Goal: Feedback & Contribution: Submit feedback/report problem

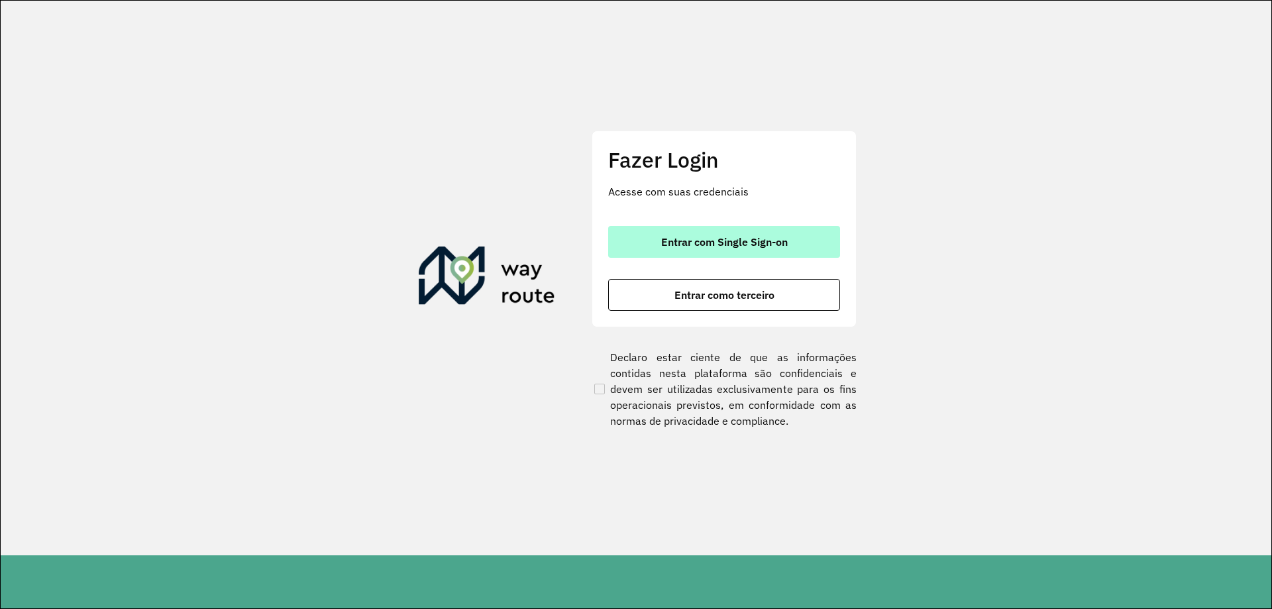
click at [710, 253] on button "Entrar com Single Sign-on" at bounding box center [724, 242] width 232 height 32
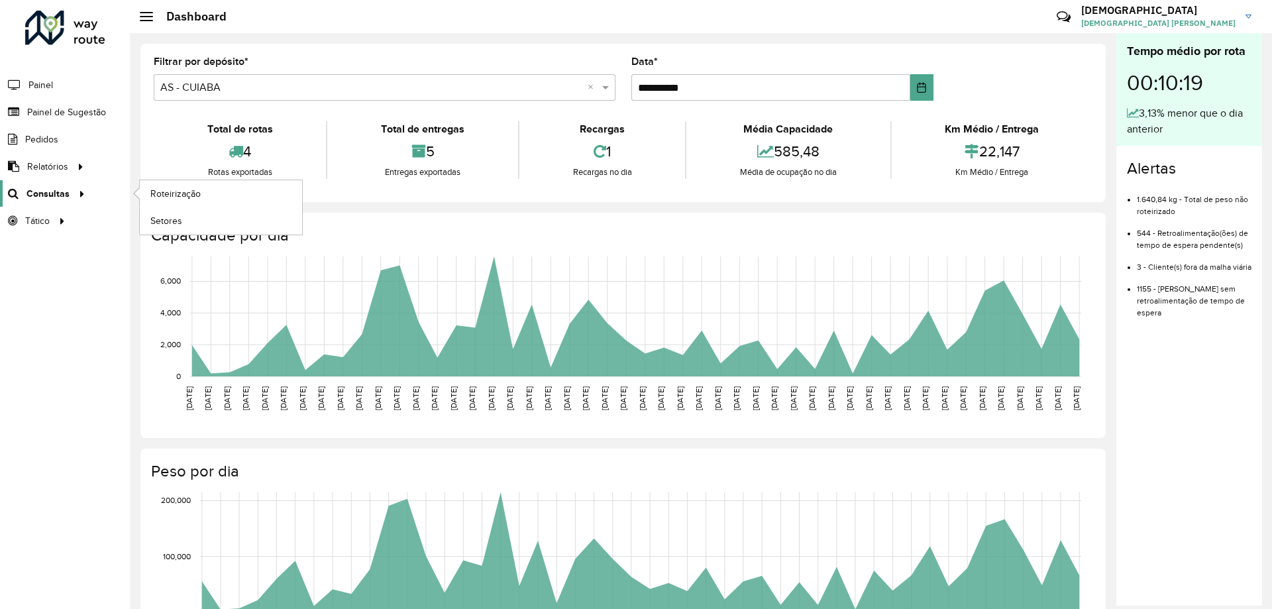
click at [50, 193] on span "Consultas" at bounding box center [47, 194] width 43 height 14
click at [73, 112] on span "Painel de Sugestão" at bounding box center [68, 112] width 83 height 14
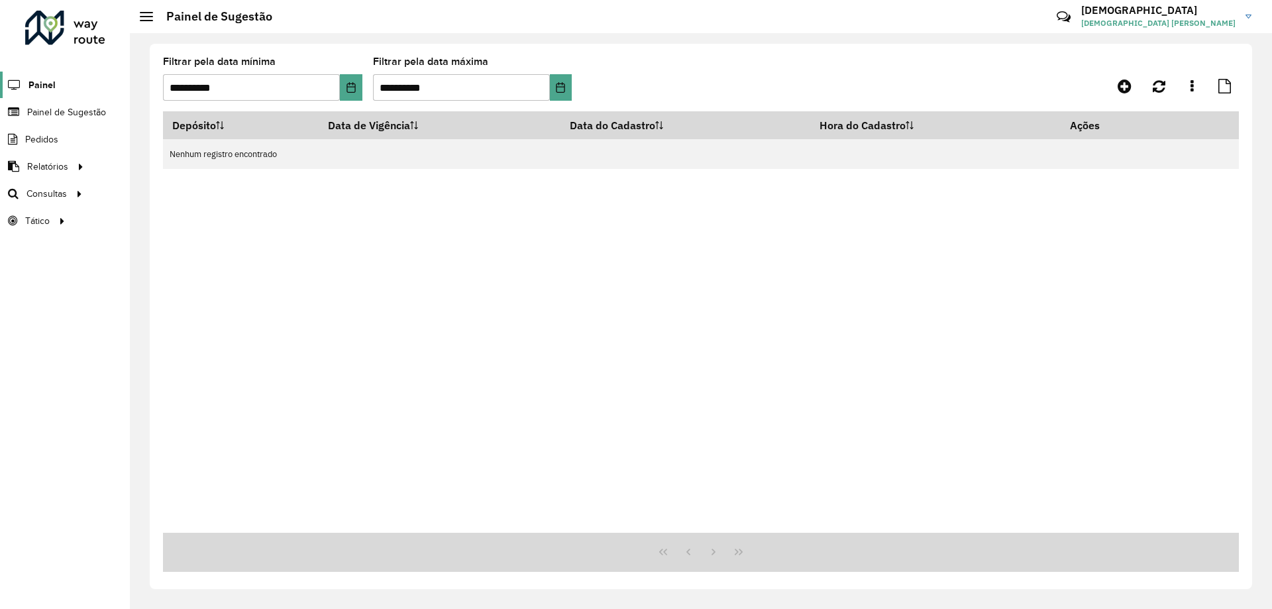
click at [50, 85] on span "Painel" at bounding box center [41, 85] width 27 height 14
click at [81, 105] on span "Painel de Sugestão" at bounding box center [68, 112] width 83 height 14
click at [1131, 88] on icon at bounding box center [1124, 86] width 14 height 16
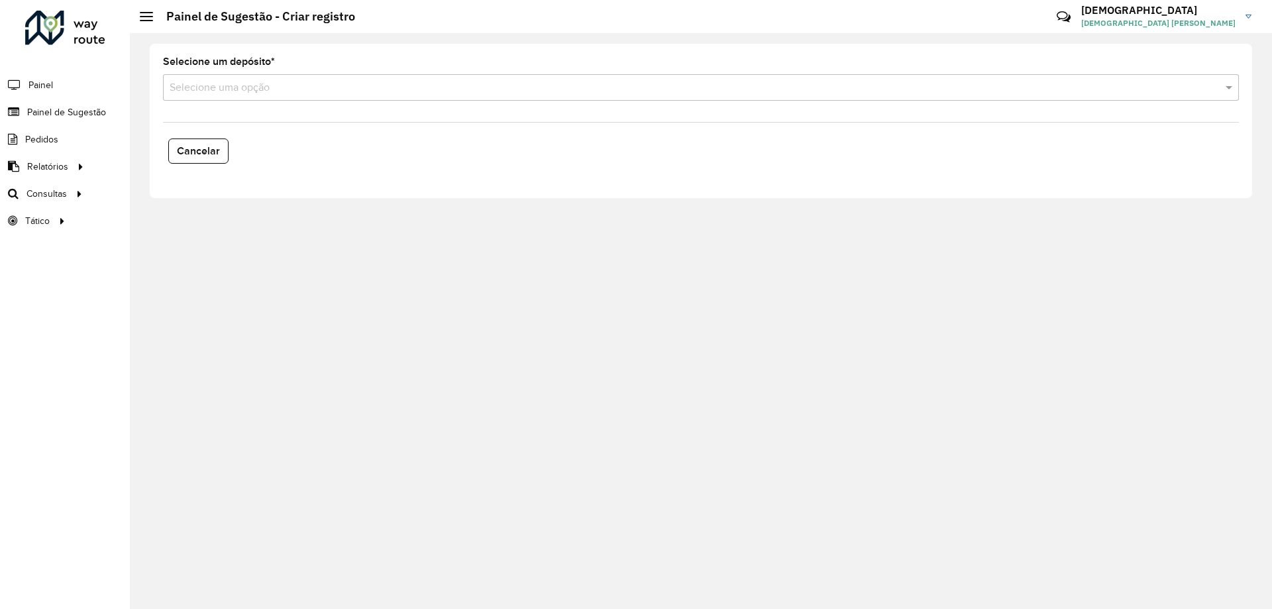
click at [415, 70] on div "Selecione um depósito * Selecione uma opção" at bounding box center [700, 79] width 1075 height 44
click at [415, 76] on div "Selecione uma opção" at bounding box center [700, 87] width 1075 height 26
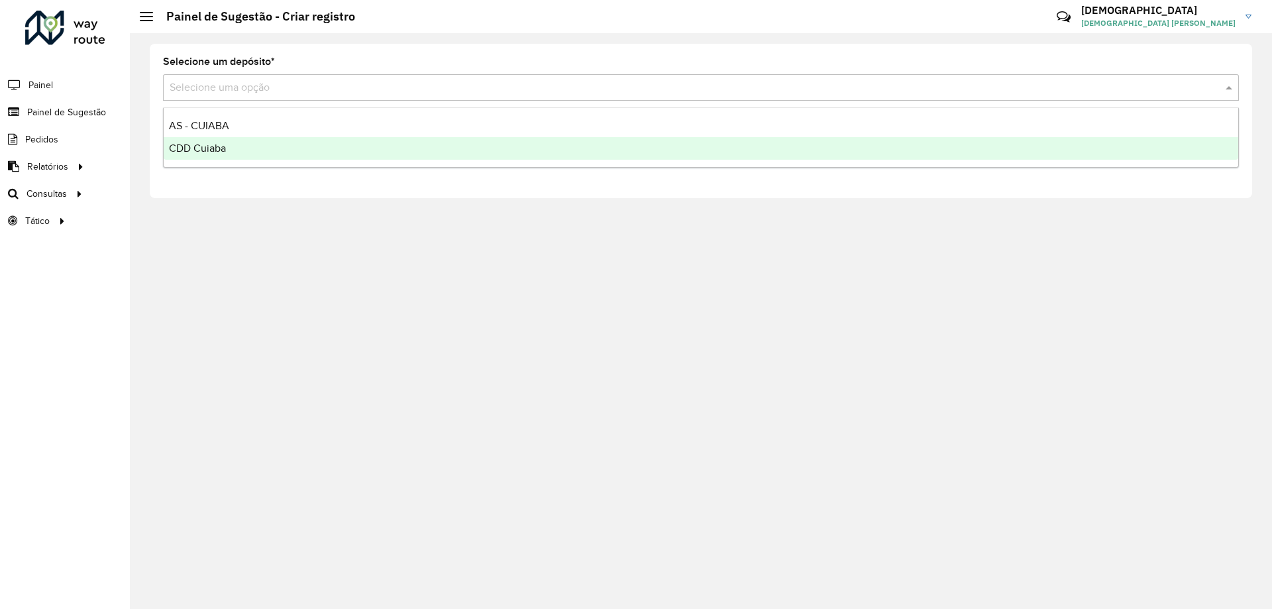
click at [308, 148] on div "CDD Cuiaba" at bounding box center [701, 148] width 1074 height 23
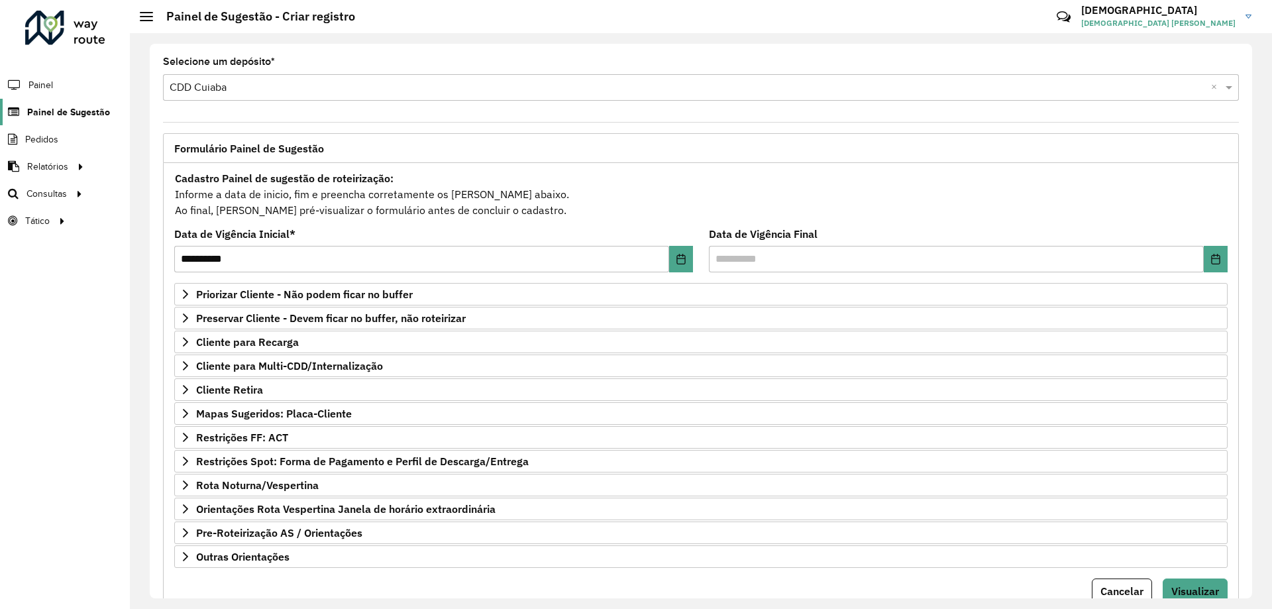
click at [78, 116] on span "Painel de Sugestão" at bounding box center [68, 112] width 83 height 14
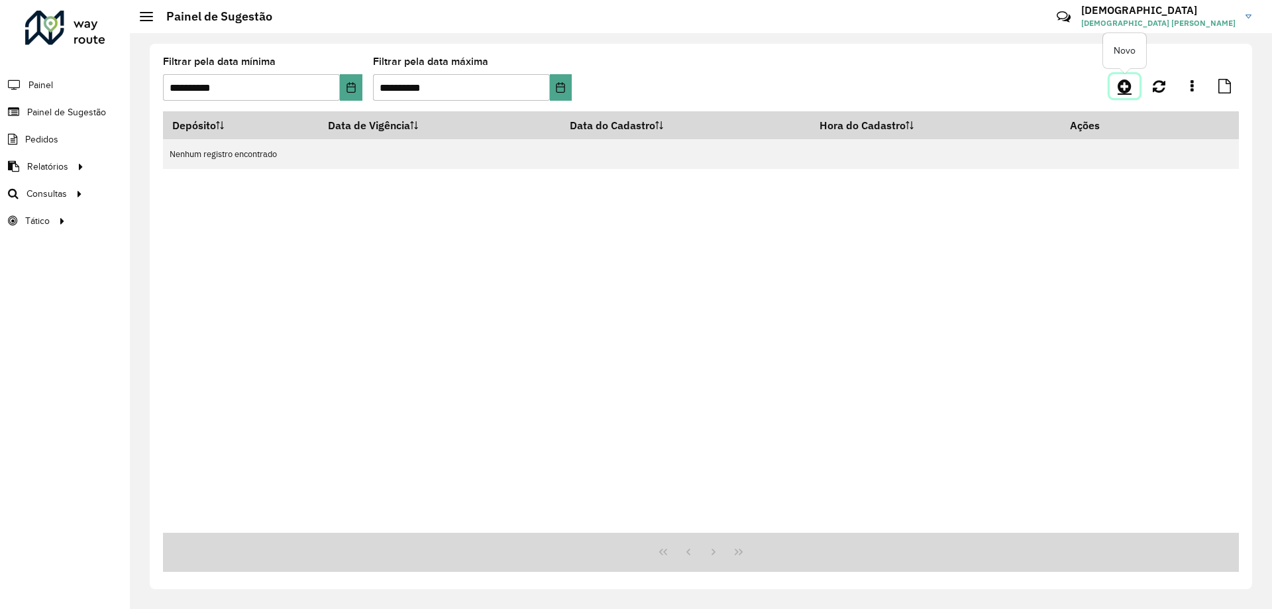
click at [1126, 91] on icon at bounding box center [1124, 86] width 14 height 16
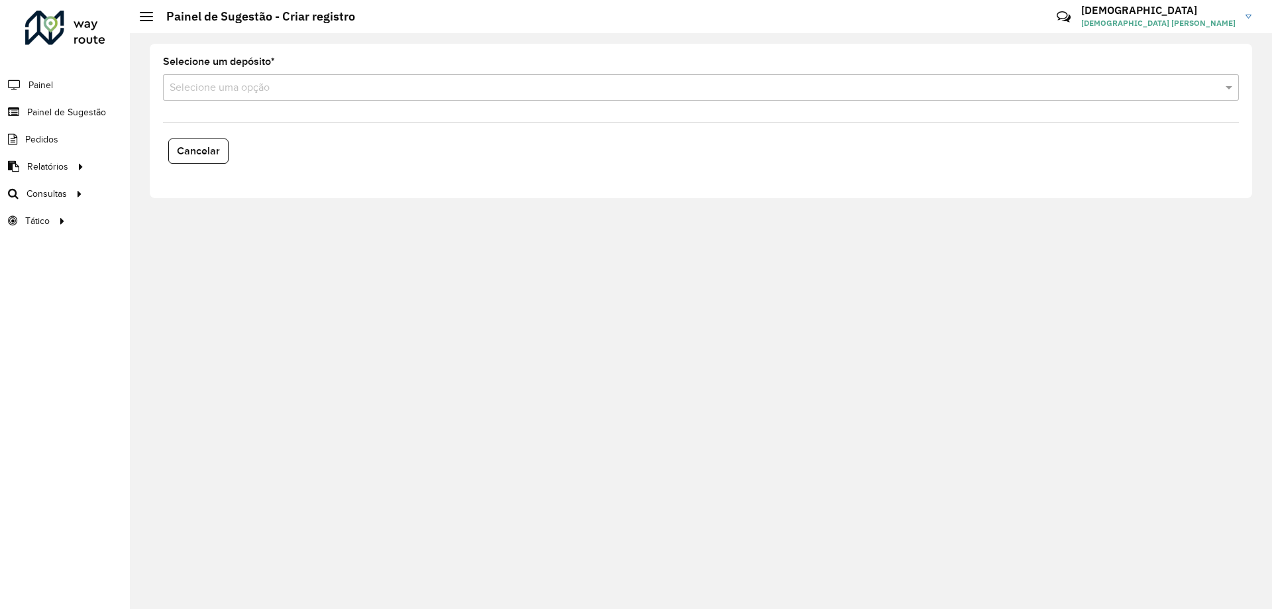
click at [239, 94] on input "text" at bounding box center [688, 88] width 1036 height 16
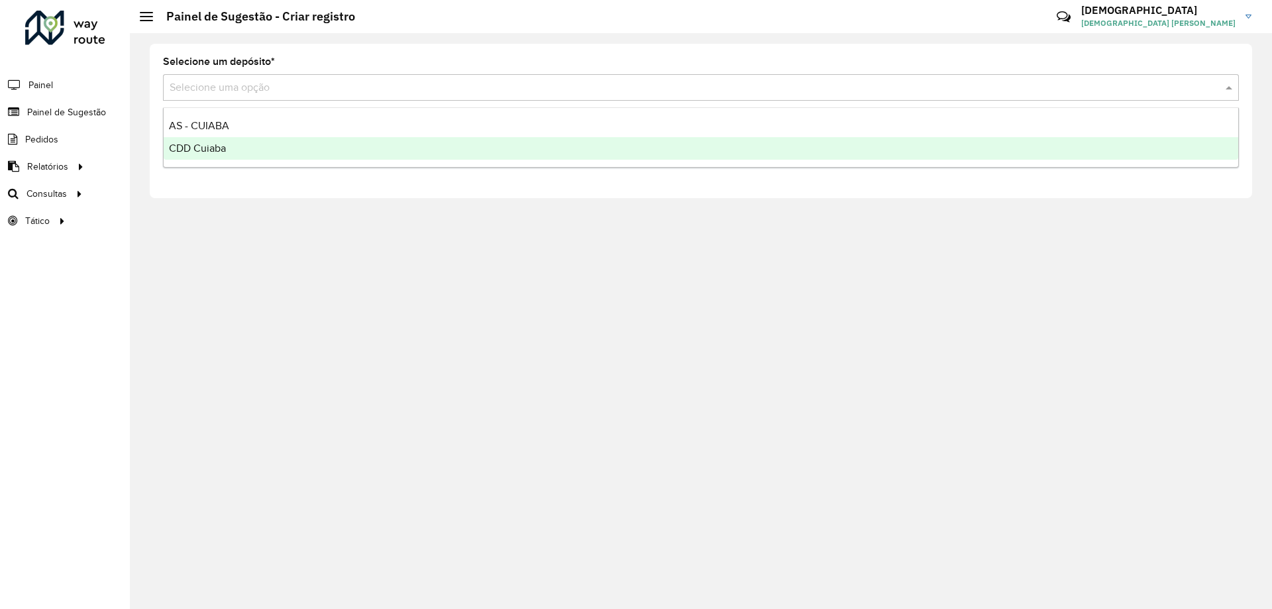
click at [227, 149] on div "CDD Cuiaba" at bounding box center [701, 148] width 1074 height 23
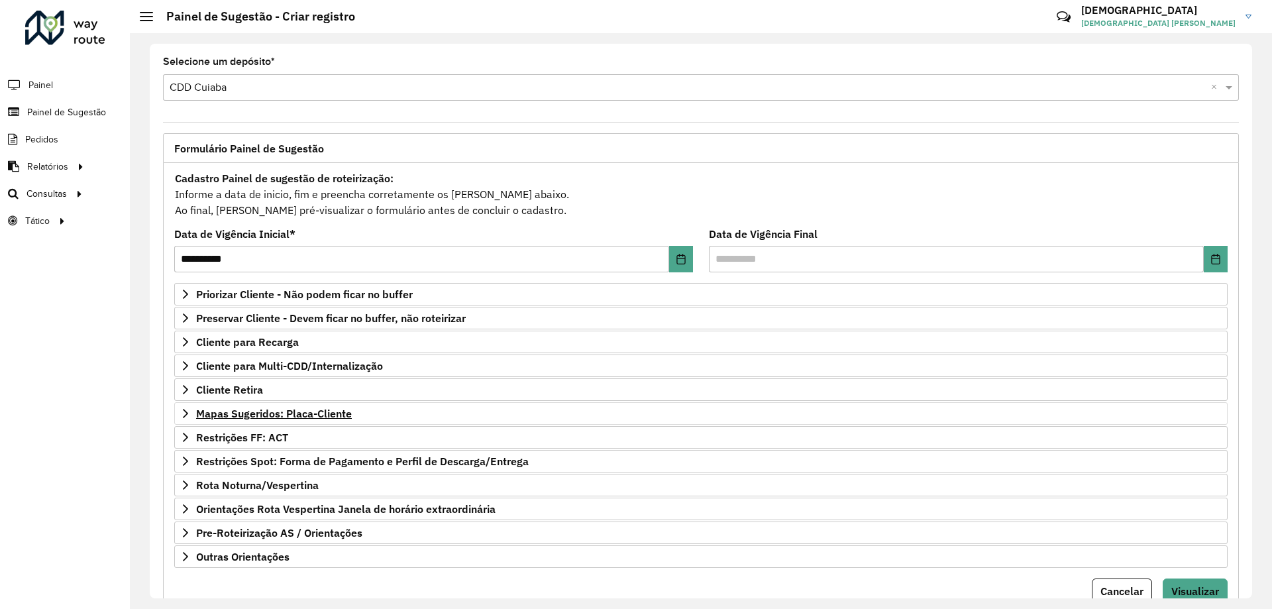
scroll to position [52, 0]
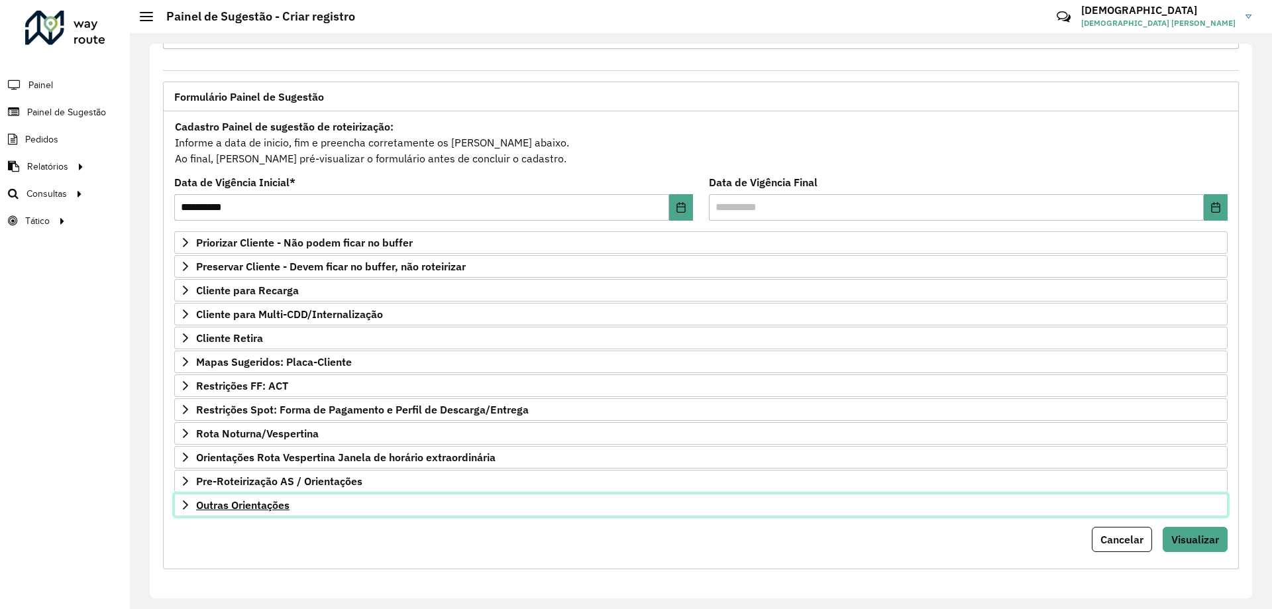
click at [275, 505] on span "Outras Orientações" at bounding box center [242, 504] width 93 height 11
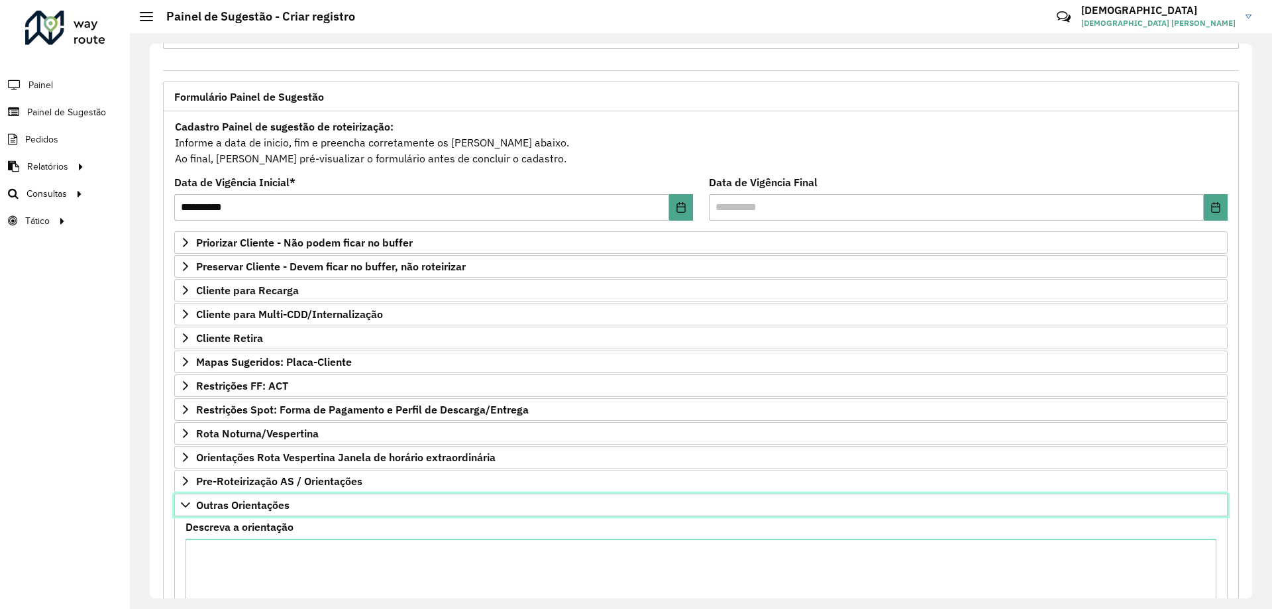
scroll to position [203, 0]
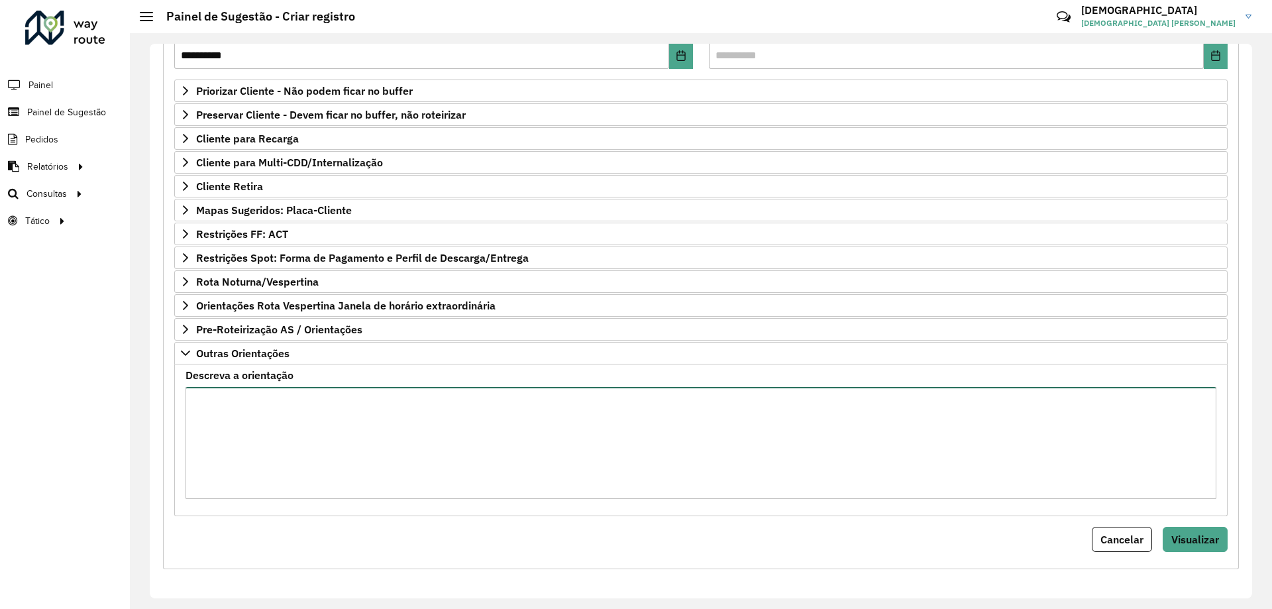
click at [276, 458] on textarea "Descreva a orientação" at bounding box center [700, 443] width 1030 height 112
type textarea "*"
type textarea "**********"
click at [223, 395] on textarea "**********" at bounding box center [700, 443] width 1030 height 112
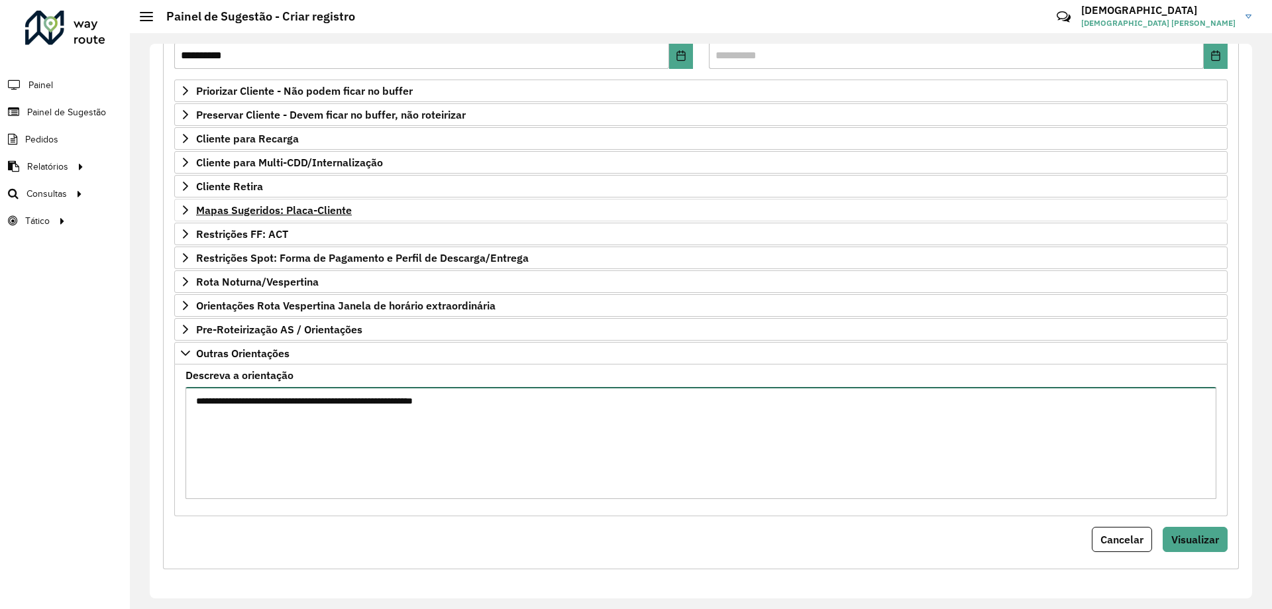
scroll to position [0, 0]
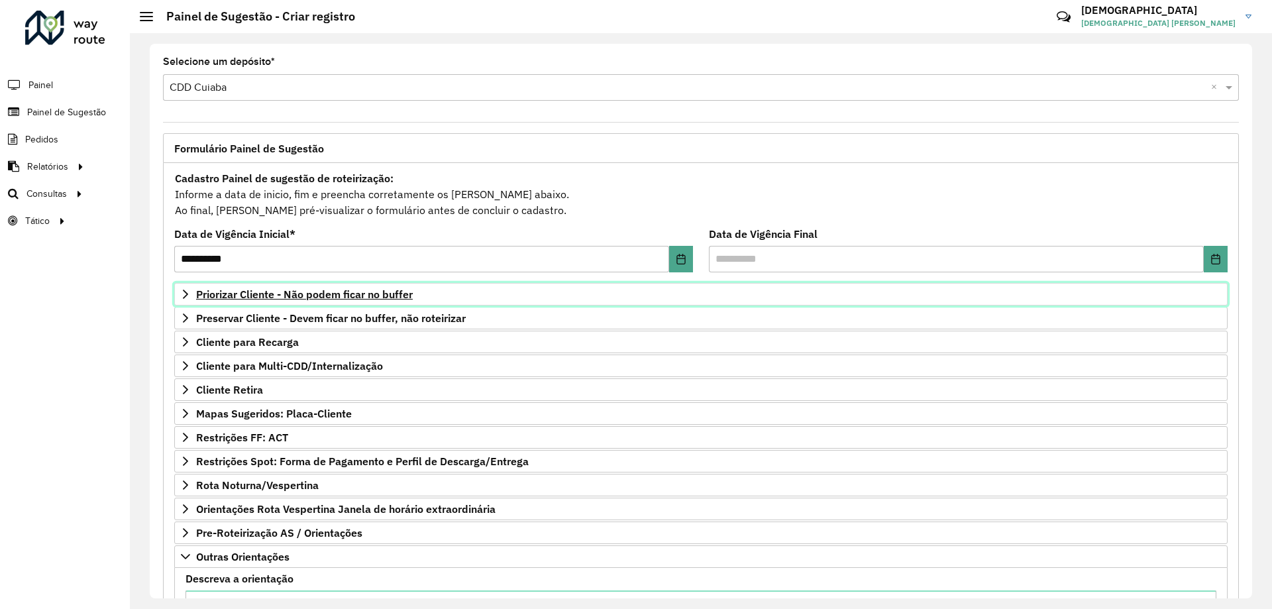
click at [261, 299] on span "Priorizar Cliente - Não podem ficar no buffer" at bounding box center [304, 294] width 217 height 11
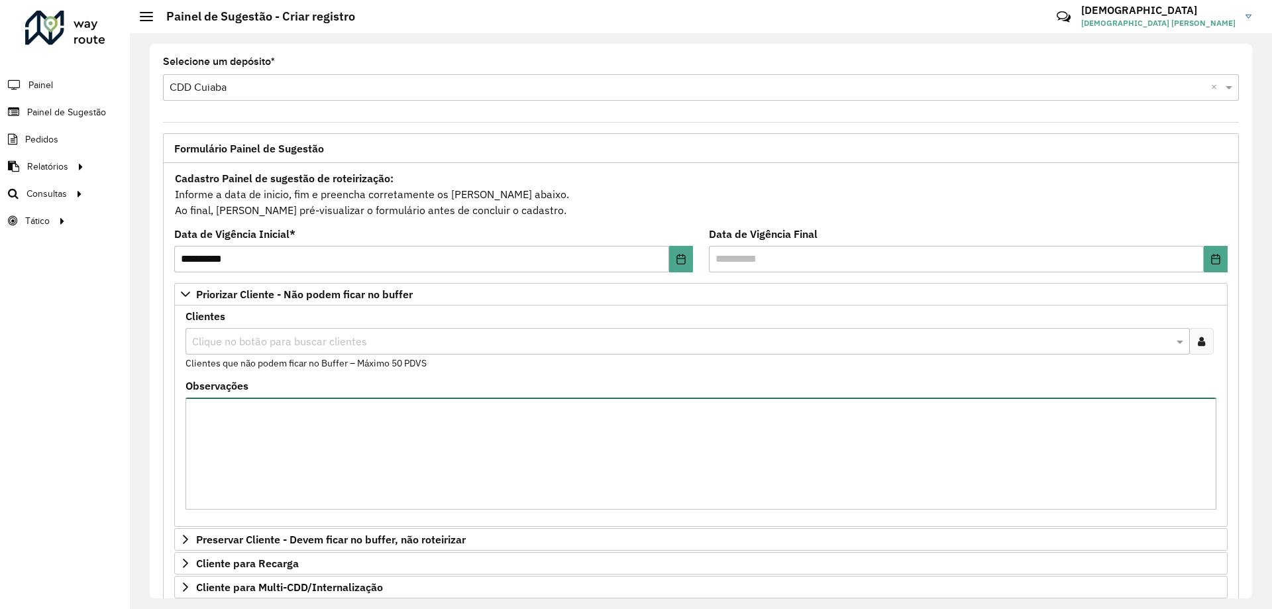
click at [303, 430] on textarea "Observações" at bounding box center [700, 453] width 1030 height 112
type textarea "*"
type textarea "**********"
